Goal: Find specific page/section

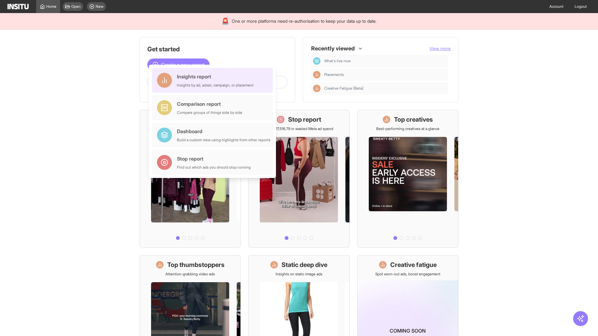
click at [214, 80] on div "Insights report Insights by ad, adset, campaign, or placement" at bounding box center [215, 80] width 77 height 15
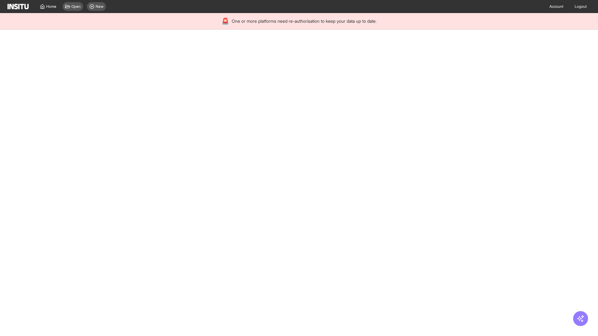
select select "**"
